Goal: Task Accomplishment & Management: Manage account settings

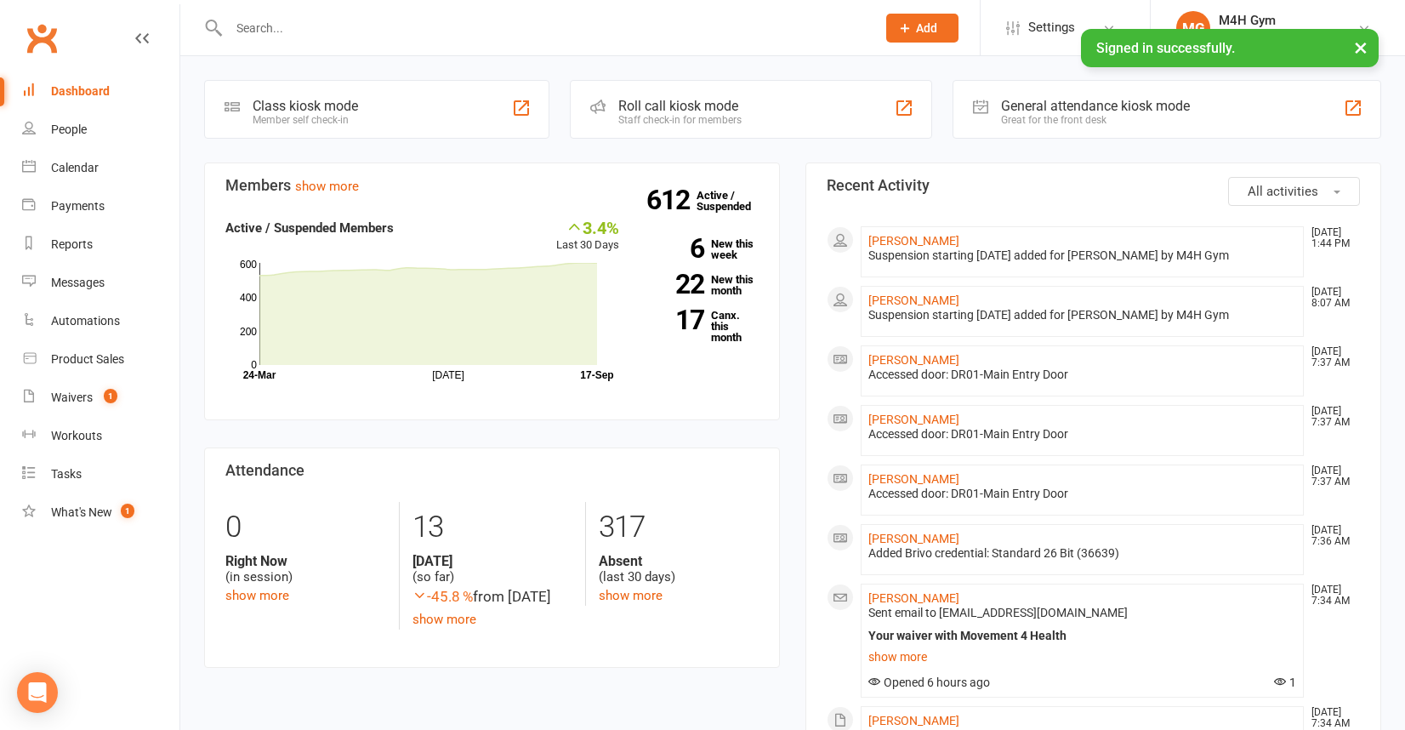
click at [280, 26] on input "text" at bounding box center [544, 28] width 640 height 24
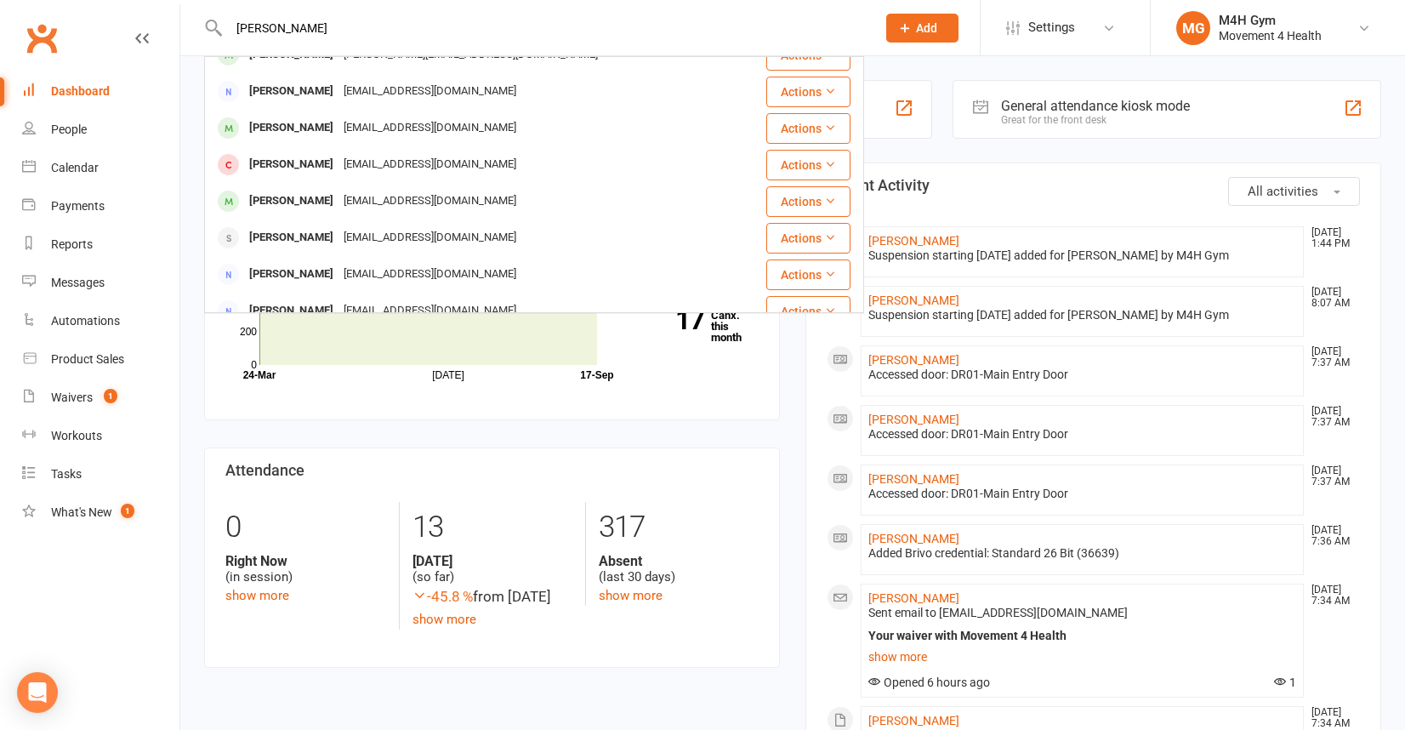
scroll to position [318, 0]
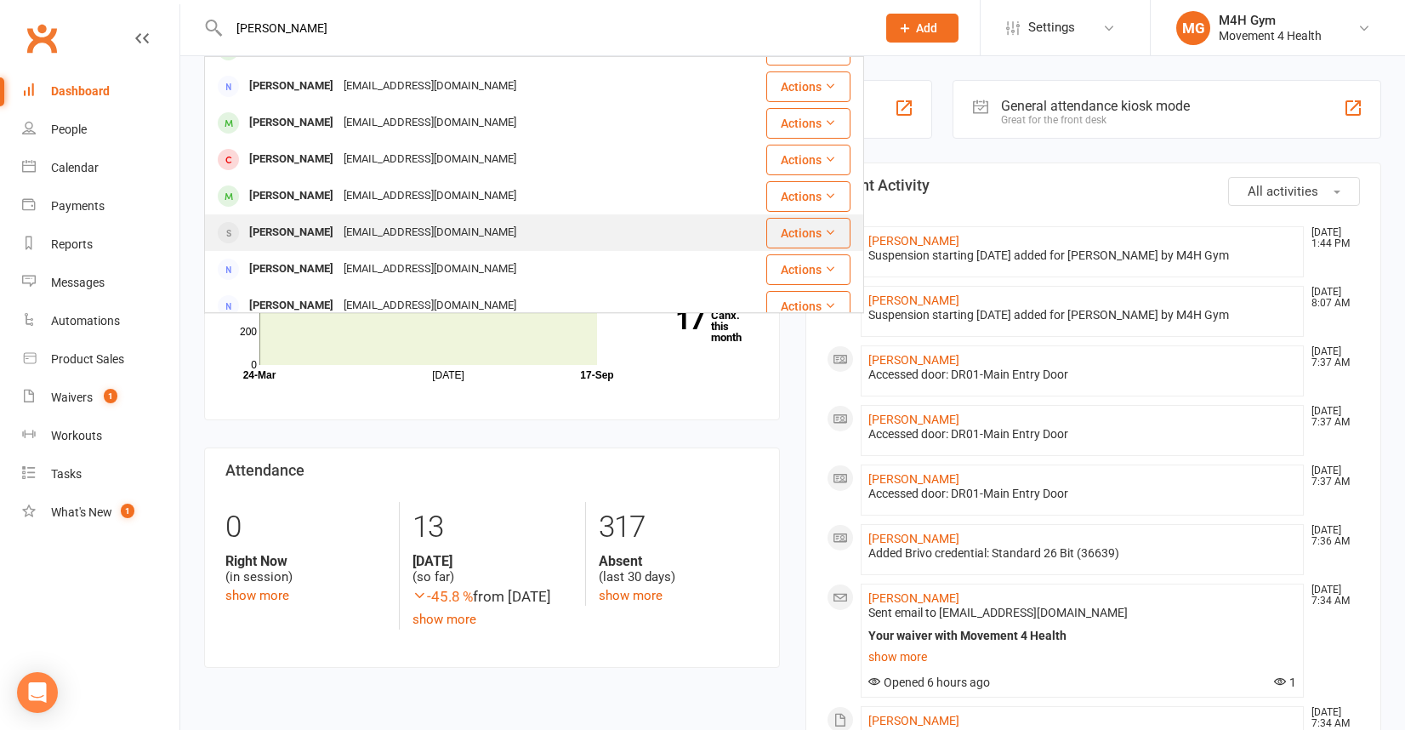
type input "[PERSON_NAME]"
click at [290, 232] on div "[PERSON_NAME]" at bounding box center [291, 232] width 94 height 25
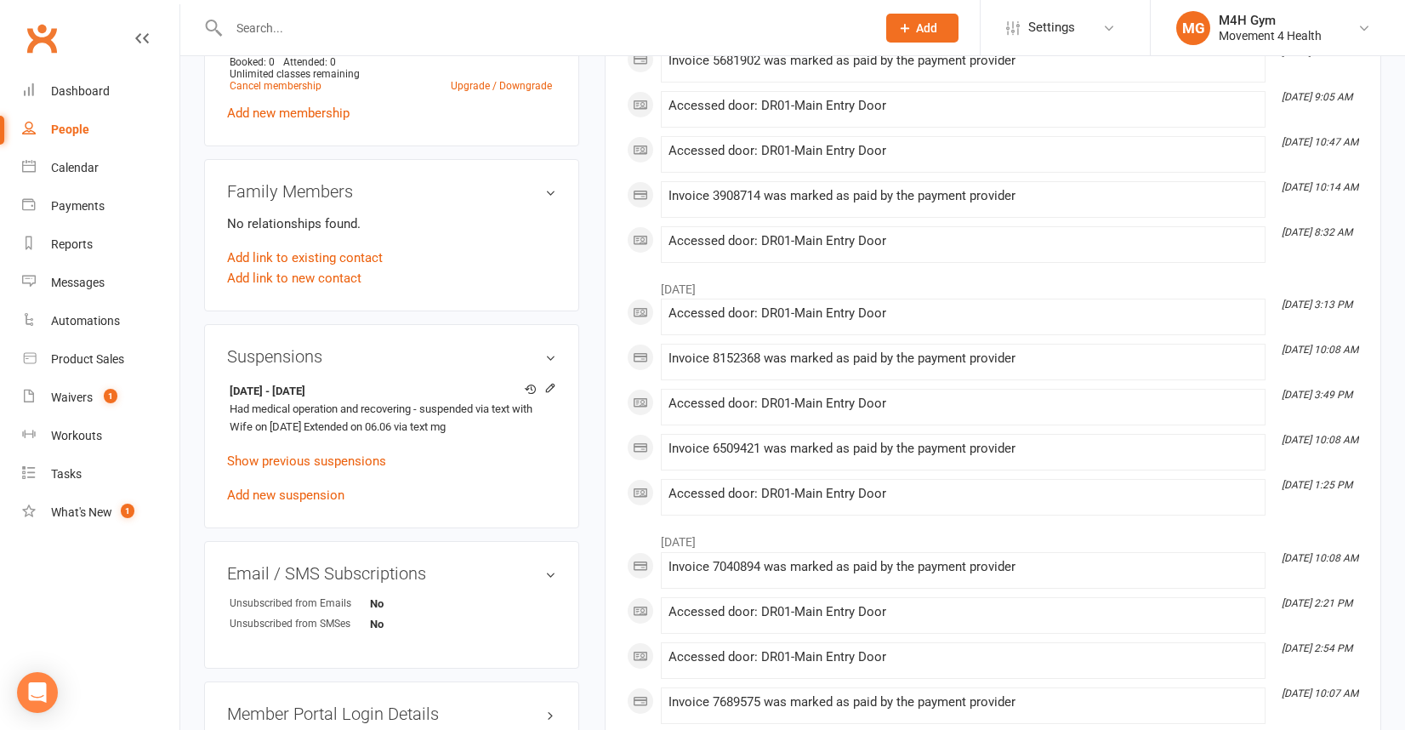
scroll to position [753, 0]
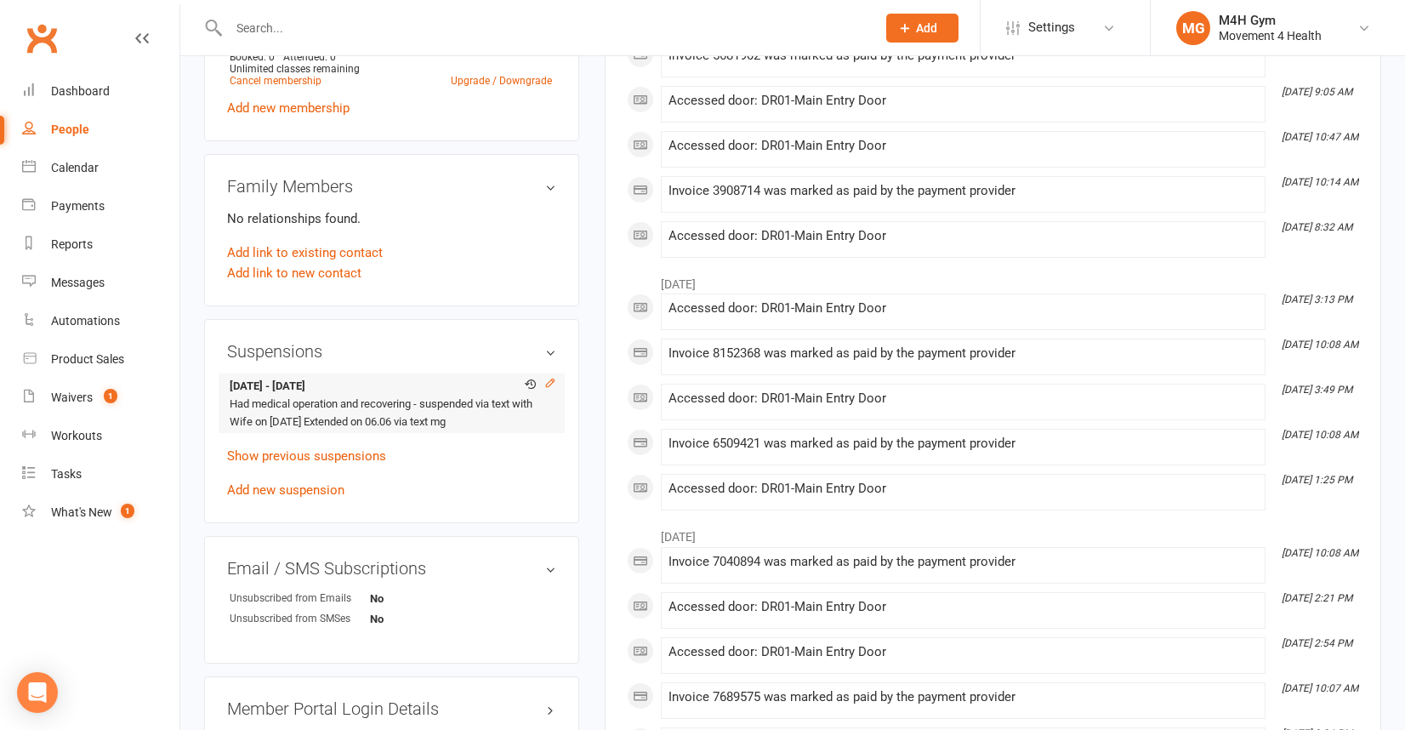
click at [548, 377] on icon at bounding box center [550, 383] width 12 height 12
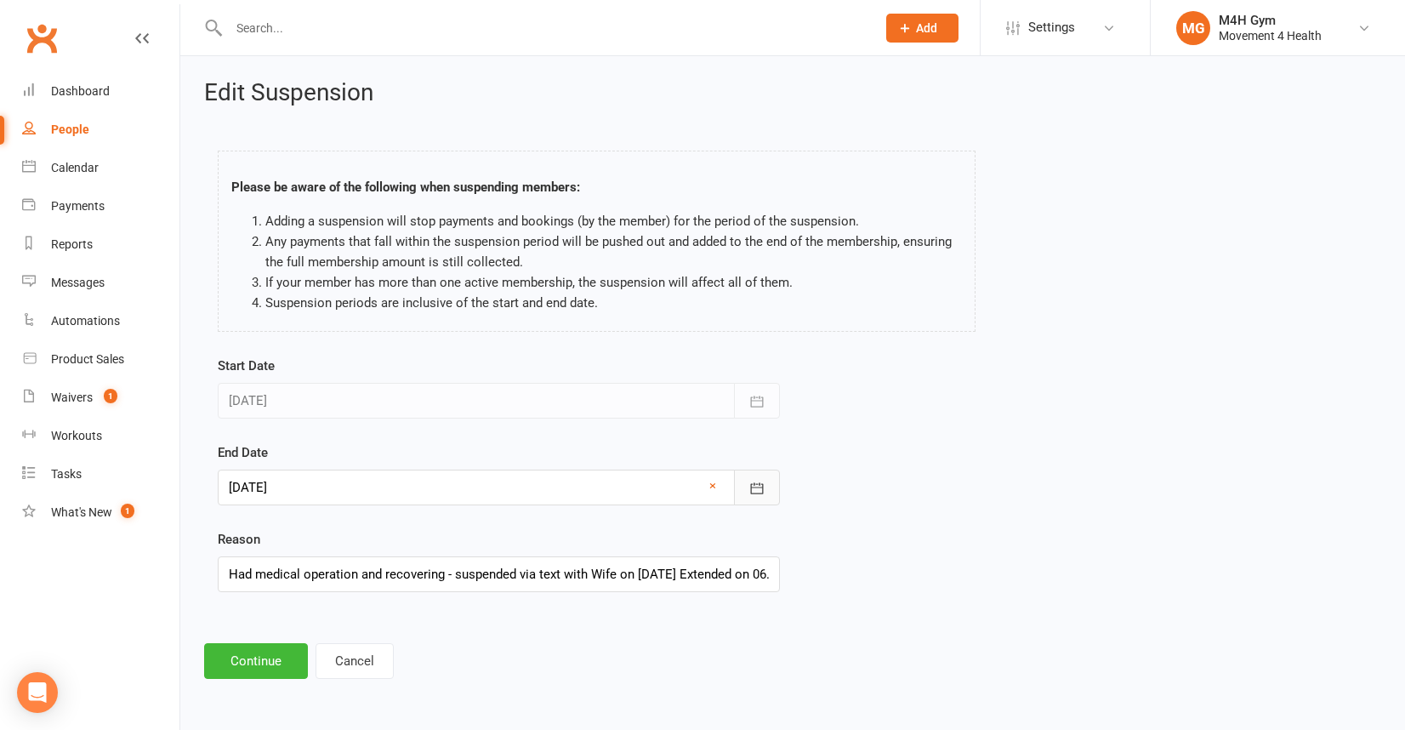
click at [754, 483] on icon "button" at bounding box center [757, 487] width 13 height 11
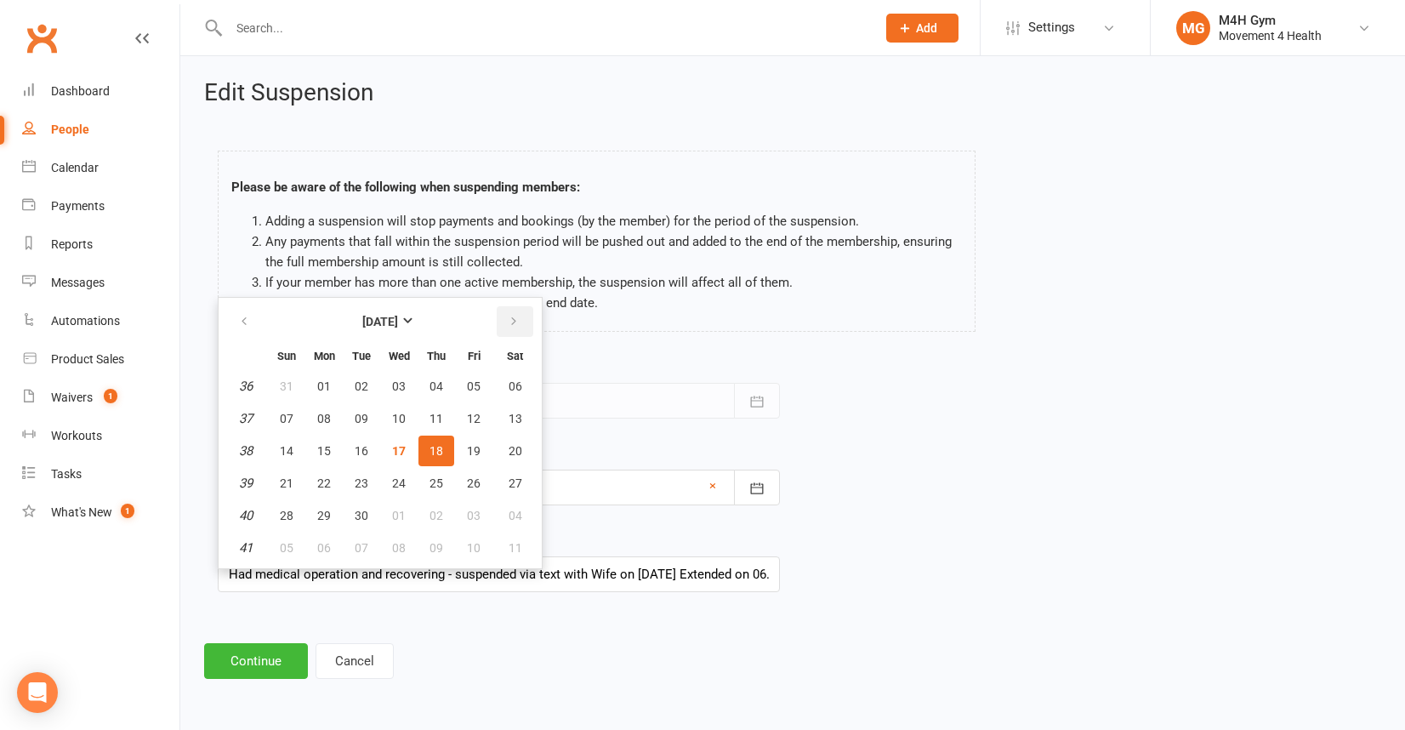
click at [513, 325] on icon "button" at bounding box center [514, 322] width 12 height 14
click at [514, 449] on span "18" at bounding box center [516, 451] width 14 height 14
type input "[DATE]"
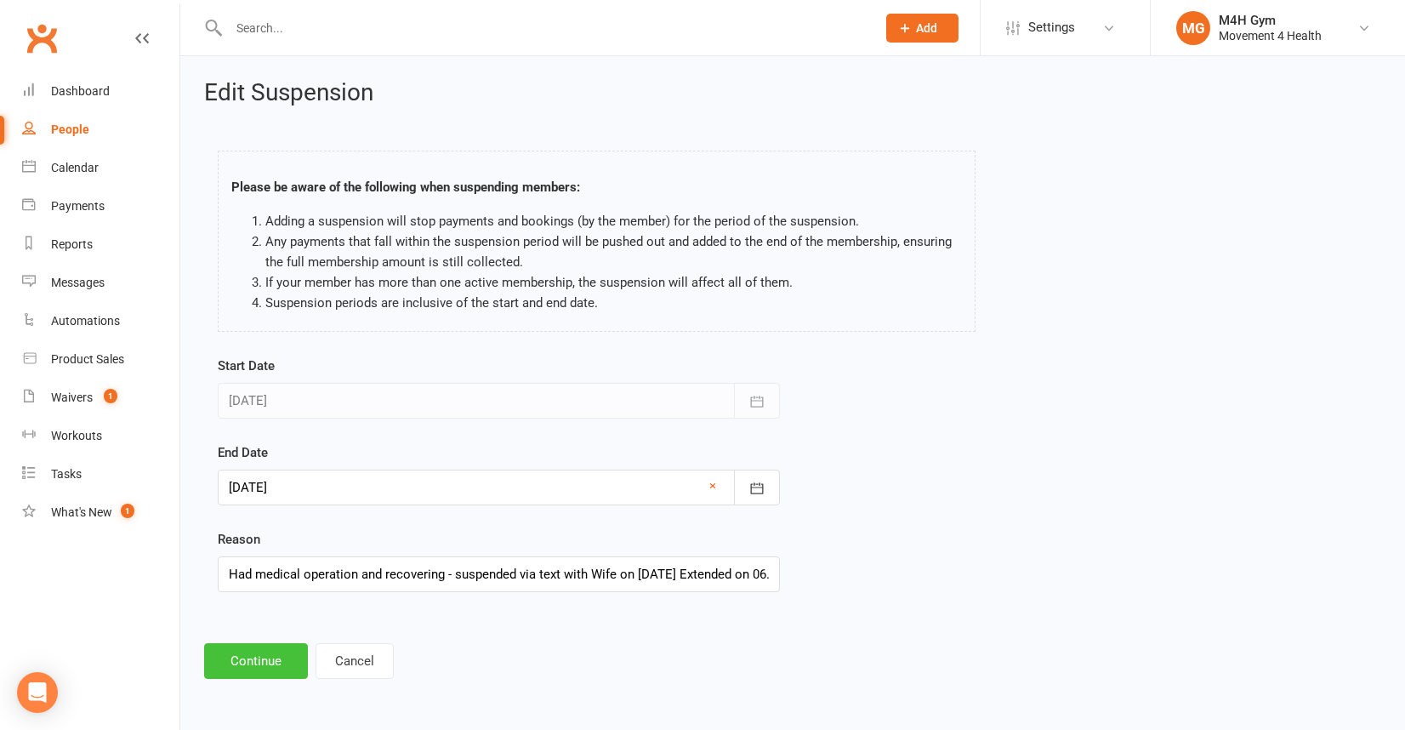
click at [260, 656] on button "Continue" at bounding box center [256, 661] width 104 height 36
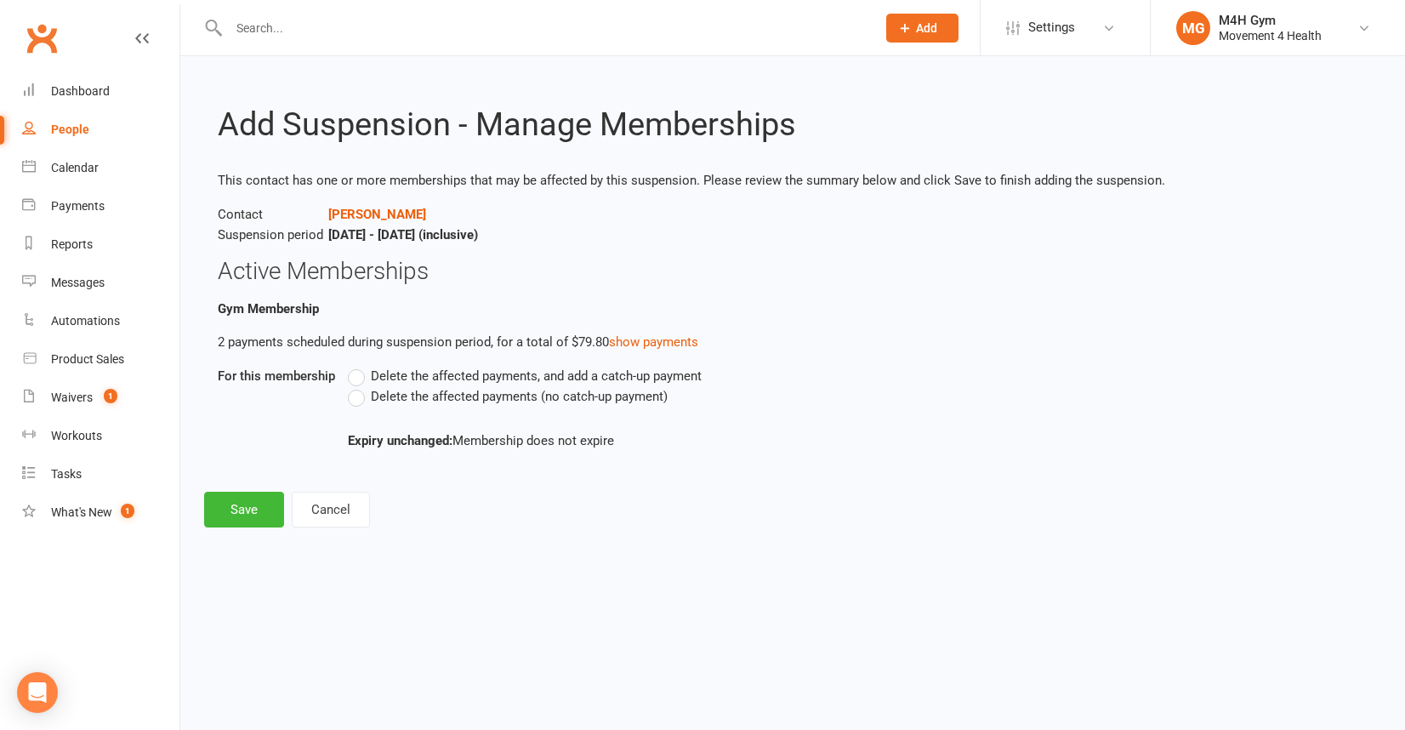
click at [355, 402] on label "Delete the affected payments (no catch-up payment)" at bounding box center [508, 396] width 320 height 20
click at [355, 386] on input "Delete the affected payments (no catch-up payment)" at bounding box center [353, 386] width 11 height 0
click at [254, 511] on button "Save" at bounding box center [244, 510] width 80 height 36
